Goal: Task Accomplishment & Management: Manage account settings

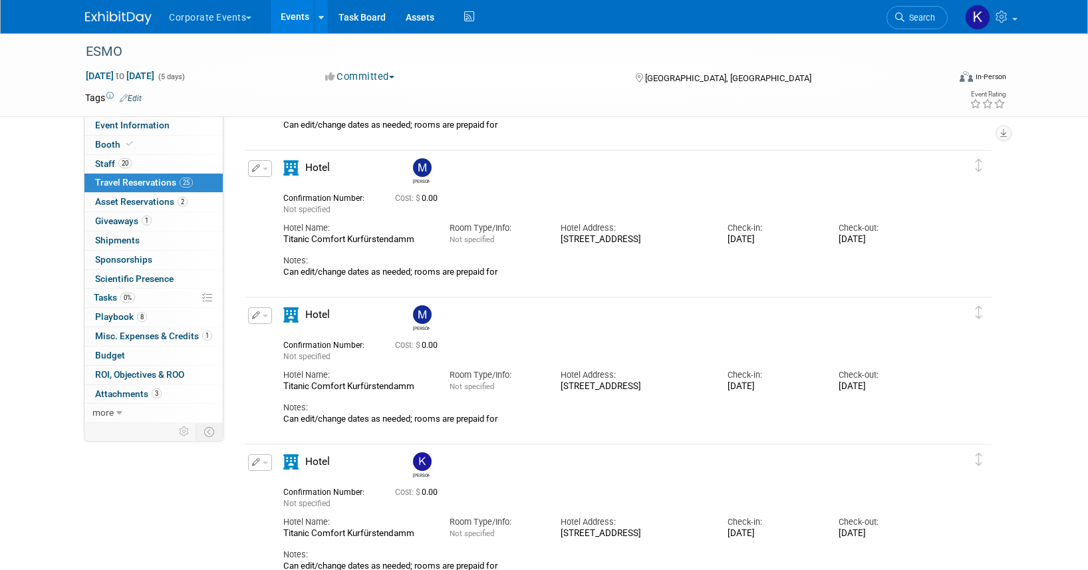
click at [244, 16] on button "Corporate Events" at bounding box center [218, 14] width 100 height 29
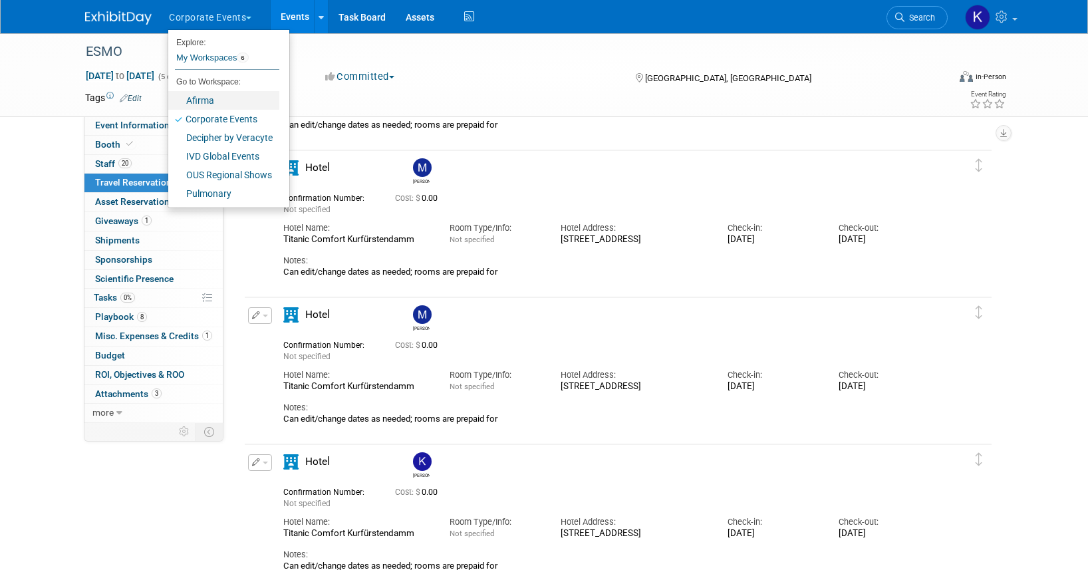
click at [241, 99] on link "Afirma" at bounding box center [223, 100] width 111 height 19
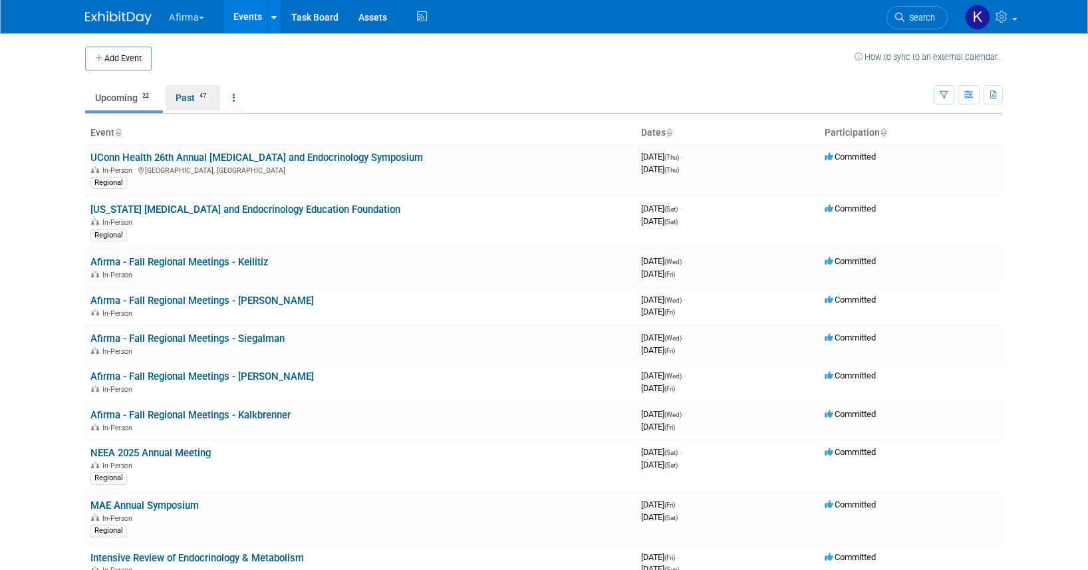
click at [202, 85] on link "Past 47" at bounding box center [193, 97] width 55 height 25
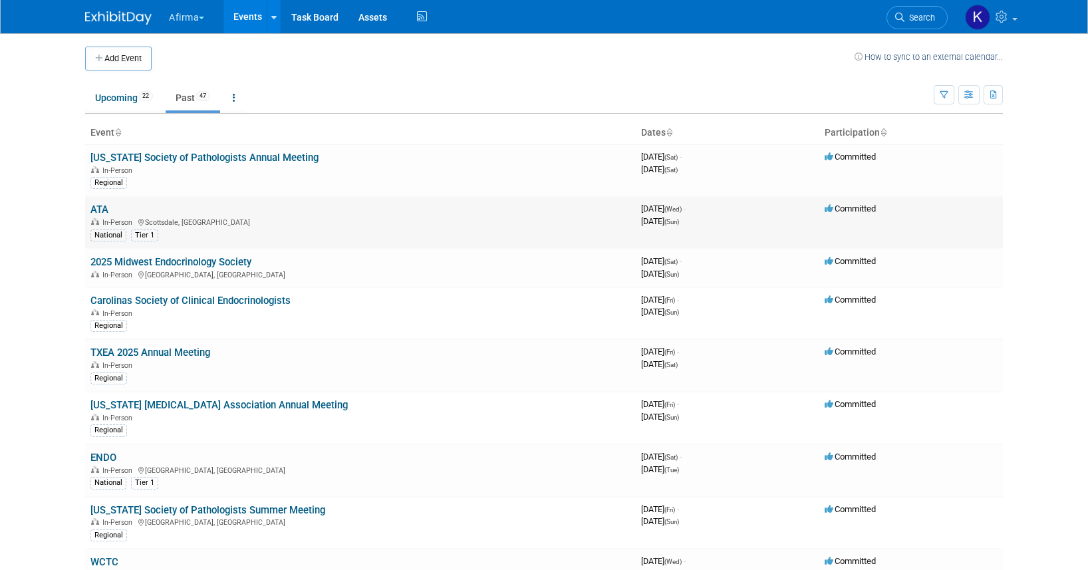
click at [104, 208] on link "ATA" at bounding box center [99, 210] width 18 height 12
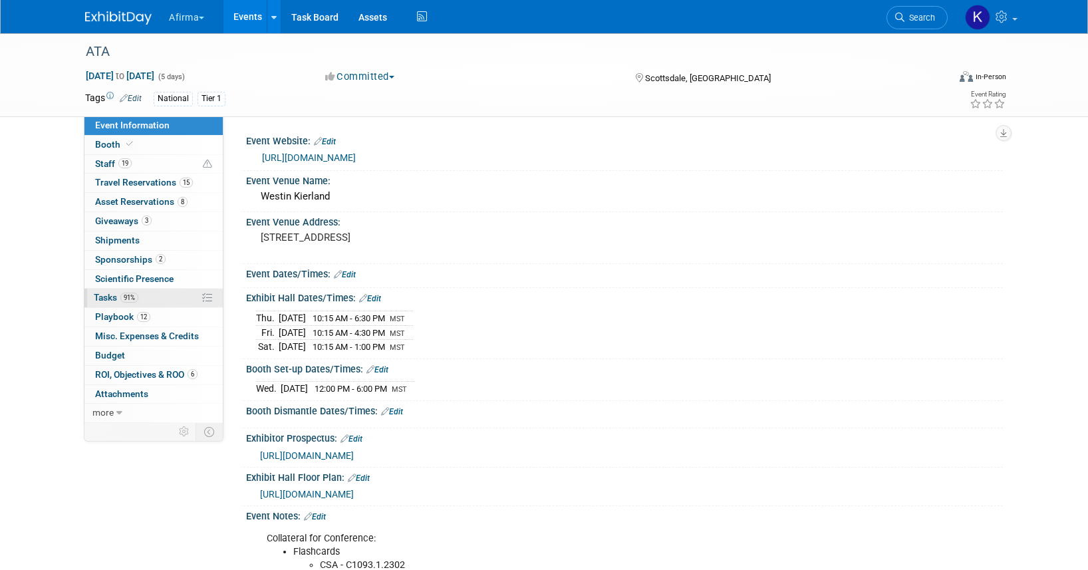
click at [131, 296] on span "91%" at bounding box center [129, 298] width 18 height 10
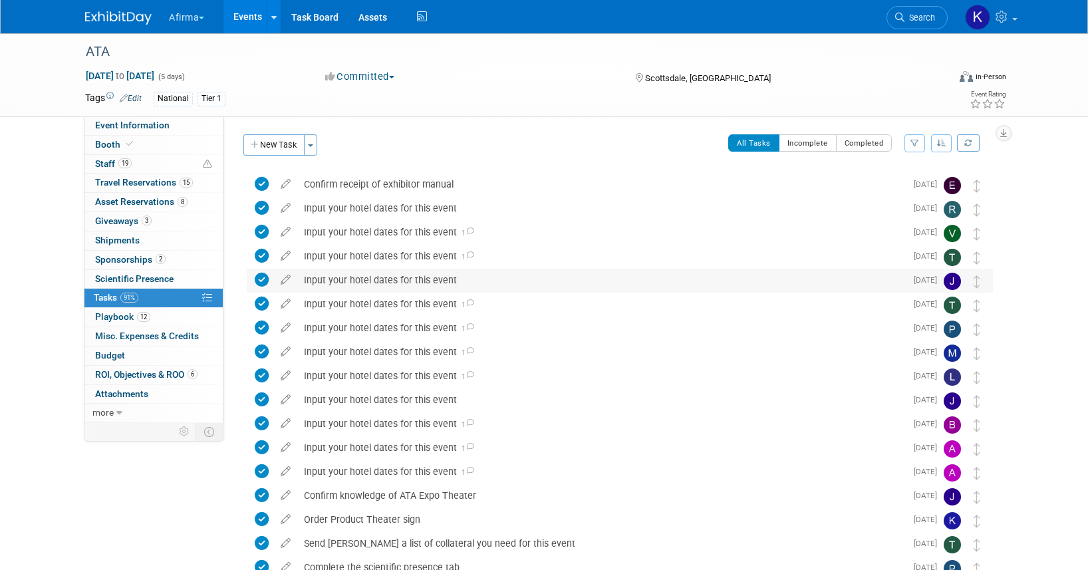
scroll to position [211, 0]
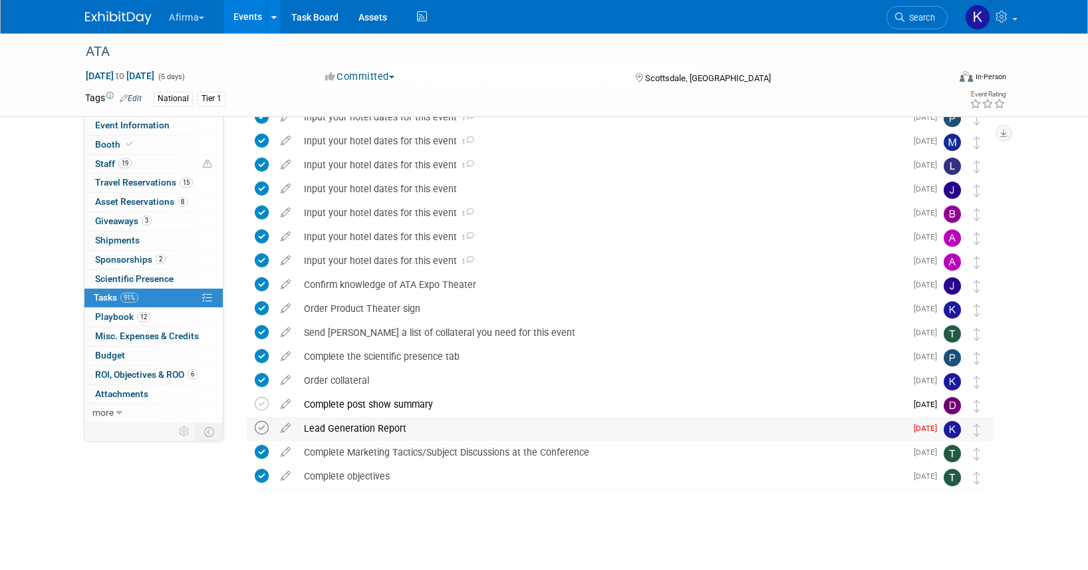
click at [263, 426] on icon at bounding box center [262, 428] width 14 height 14
click at [186, 21] on button "Afirma" at bounding box center [194, 14] width 53 height 29
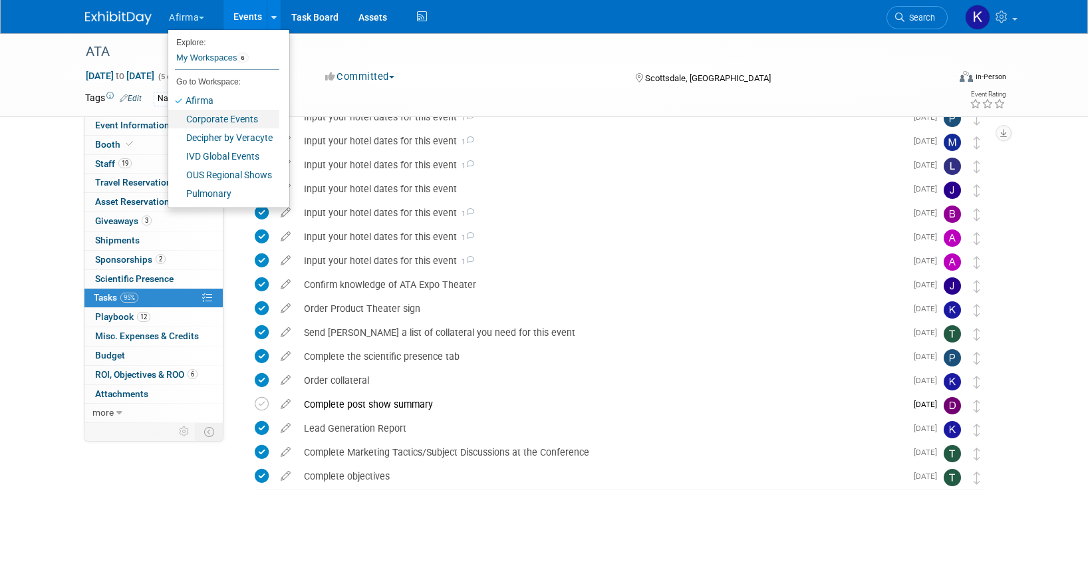
click at [193, 117] on link "Corporate Events" at bounding box center [223, 119] width 111 height 19
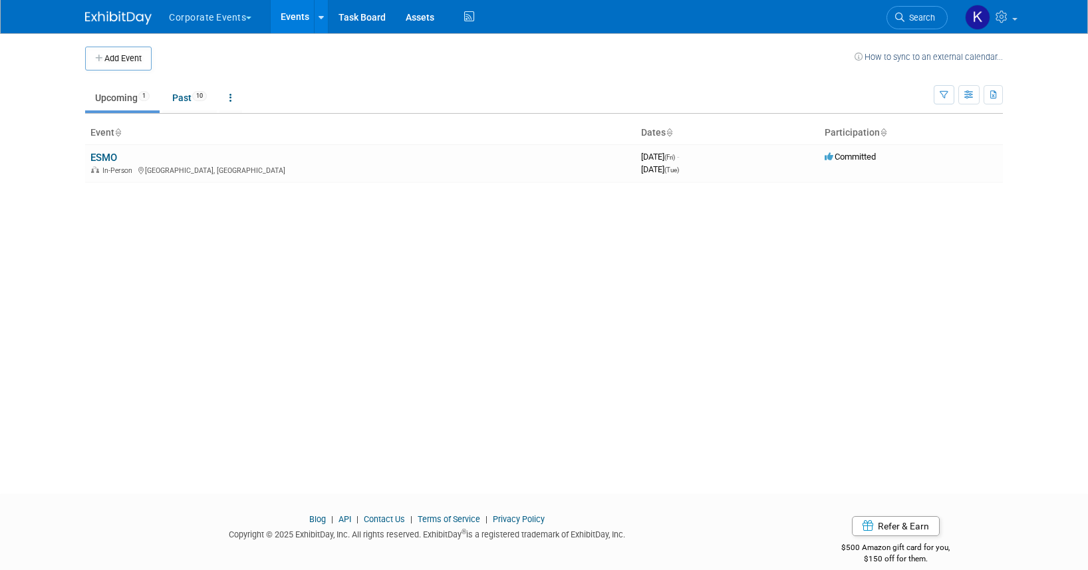
click at [196, 82] on td "Upcoming 1 Past 10 All Events 11 Past and Upcoming Grouped Annually Events grou…" at bounding box center [509, 92] width 849 height 43
click at [196, 91] on link "Past 10" at bounding box center [189, 97] width 55 height 25
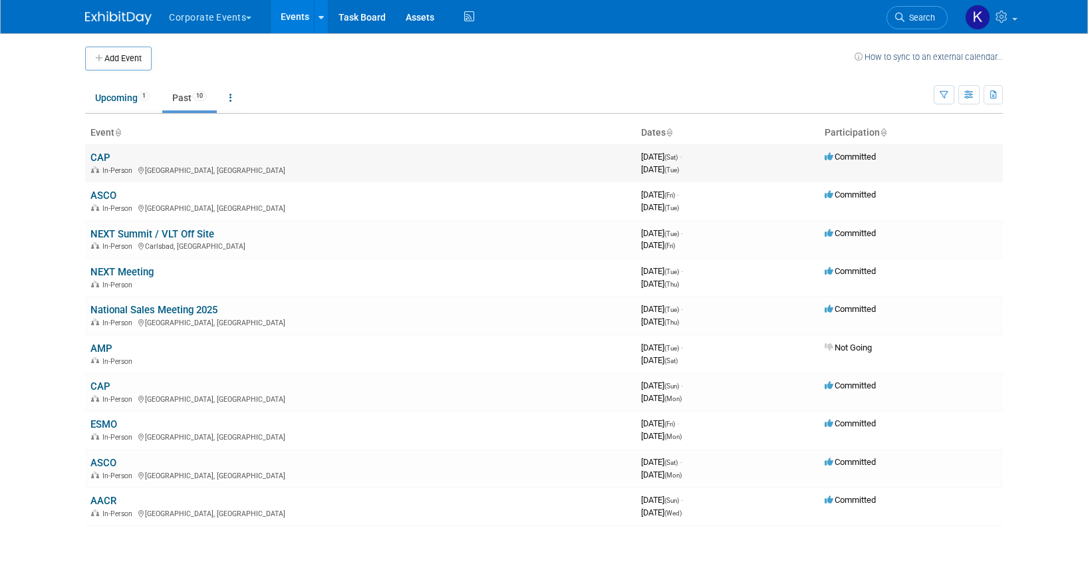
click at [103, 158] on link "CAP" at bounding box center [100, 158] width 20 height 12
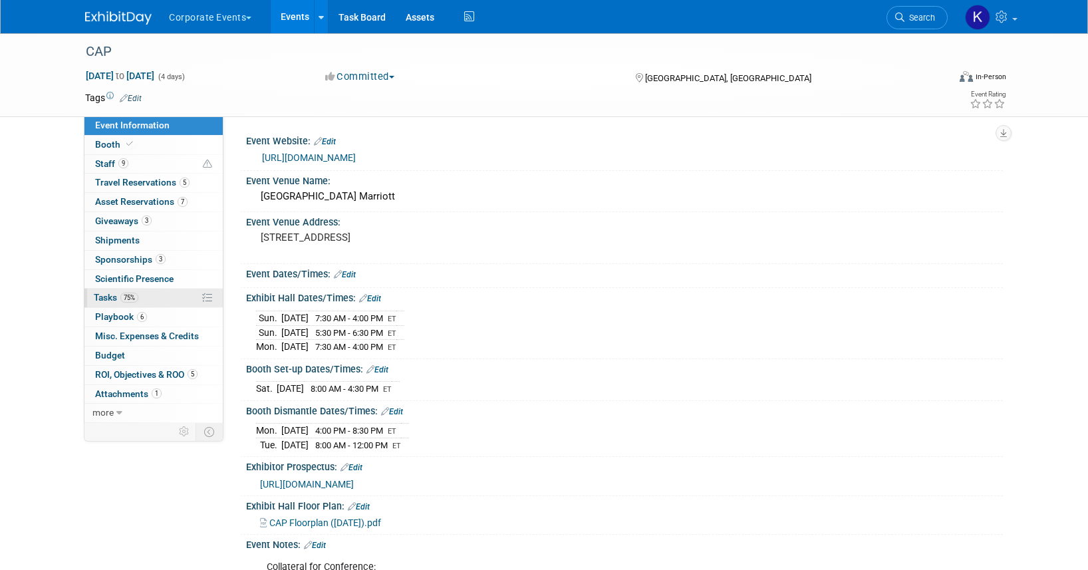
click at [129, 300] on span "75%" at bounding box center [129, 298] width 18 height 10
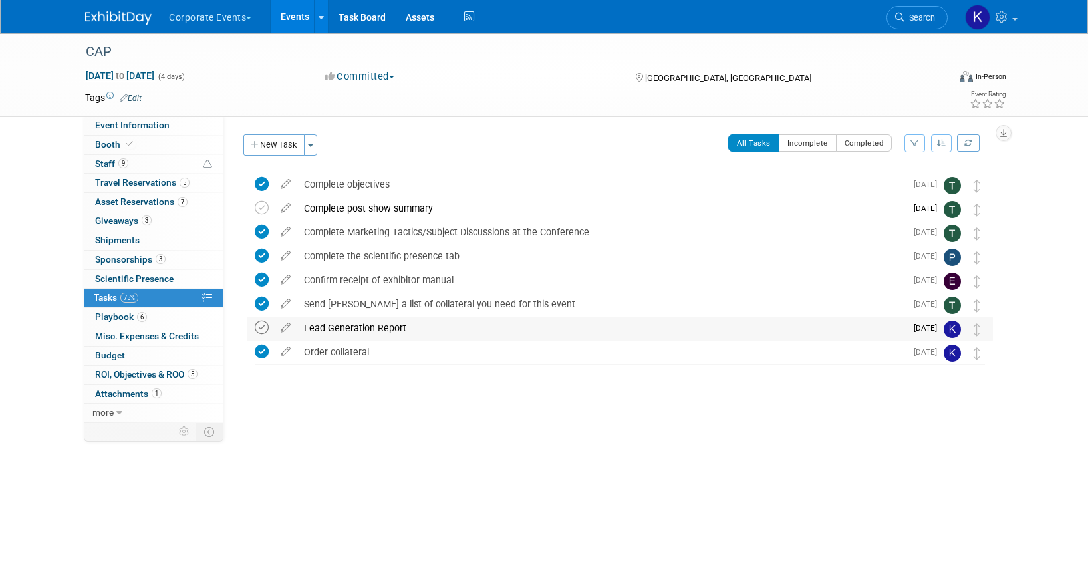
click at [259, 325] on icon at bounding box center [262, 328] width 14 height 14
click at [302, 21] on link "Events" at bounding box center [295, 16] width 49 height 33
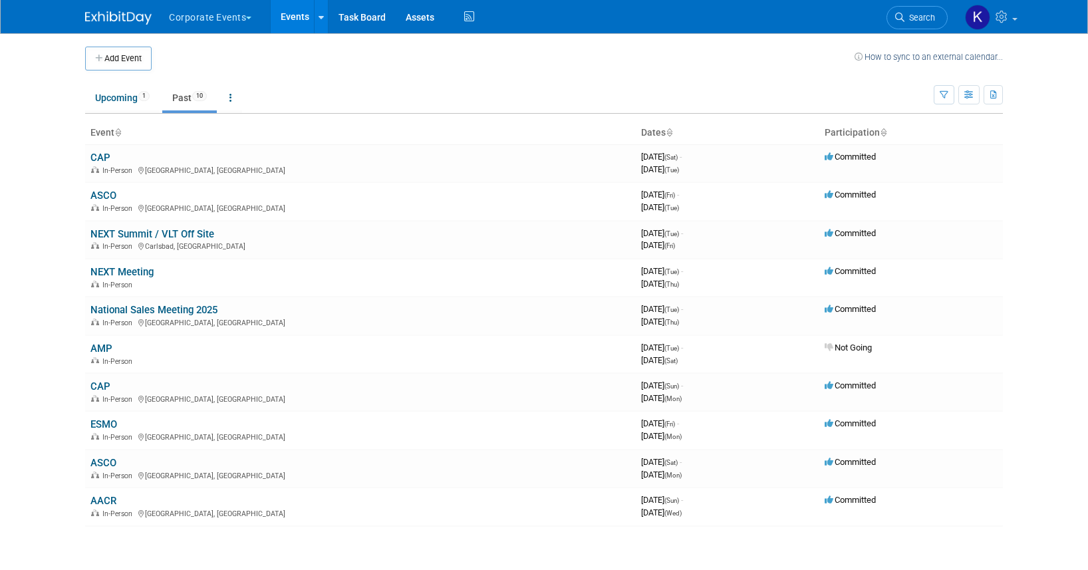
click at [221, 21] on button "Corporate Events" at bounding box center [218, 14] width 100 height 29
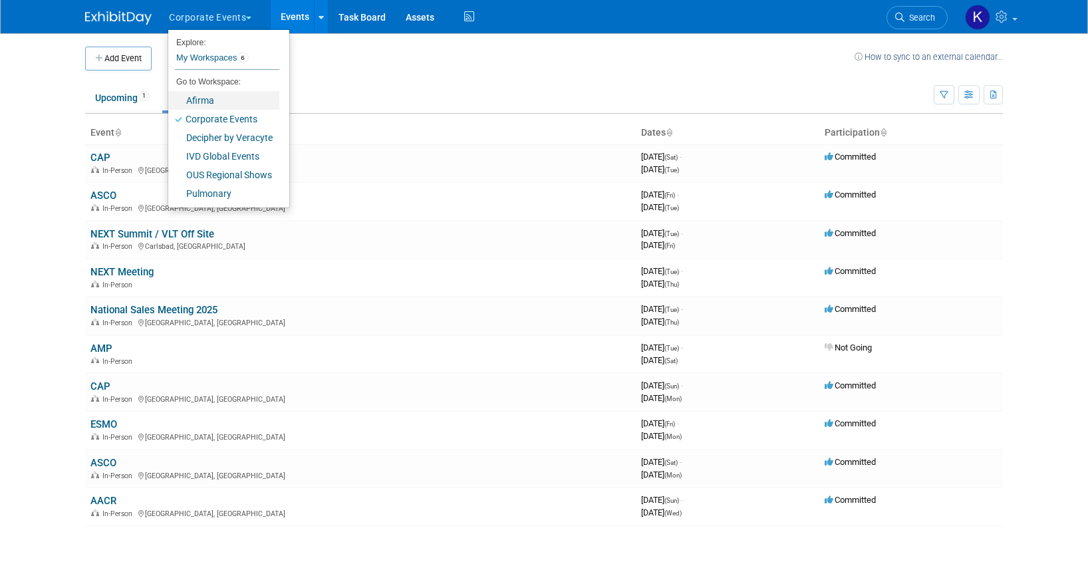
click at [219, 104] on link "Afirma" at bounding box center [223, 100] width 111 height 19
